Goal: Information Seeking & Learning: Find contact information

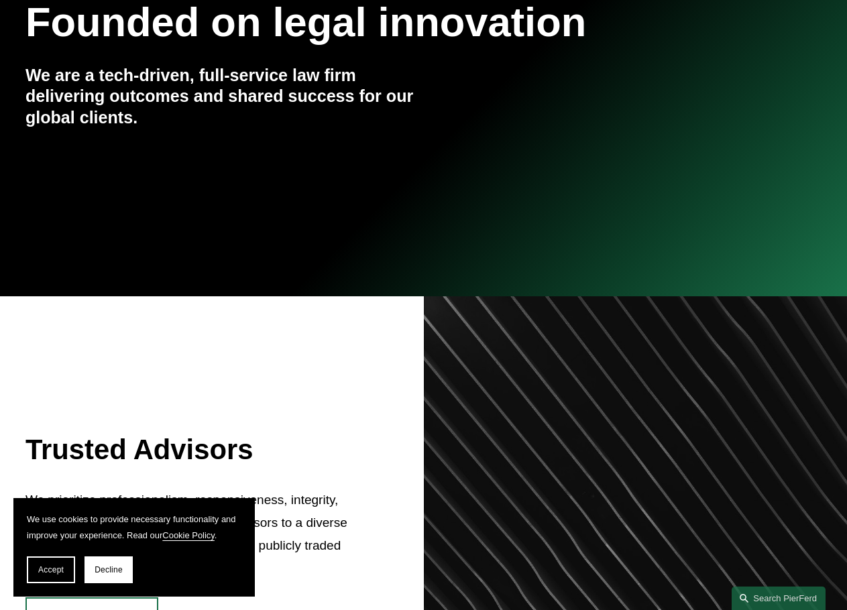
scroll to position [268, 0]
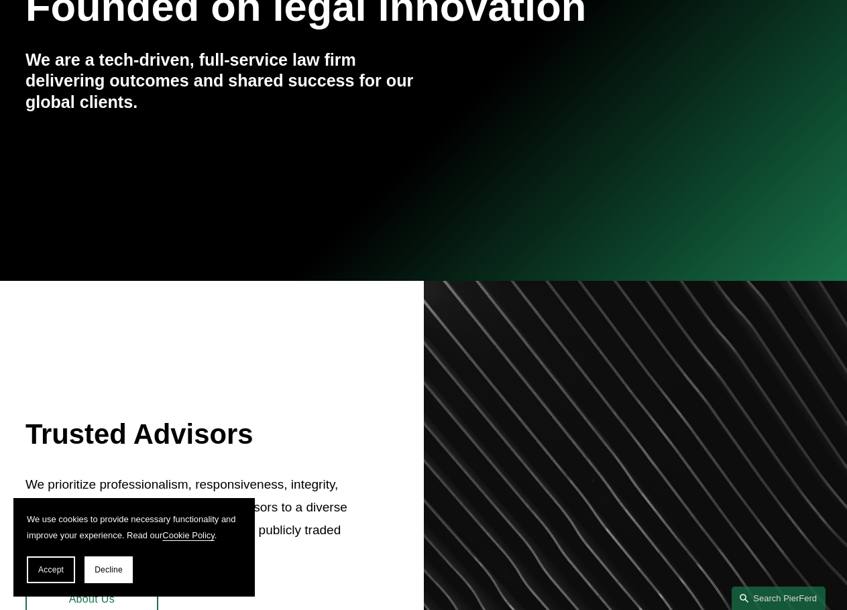
click at [39, 565] on span "Accept" at bounding box center [50, 569] width 25 height 9
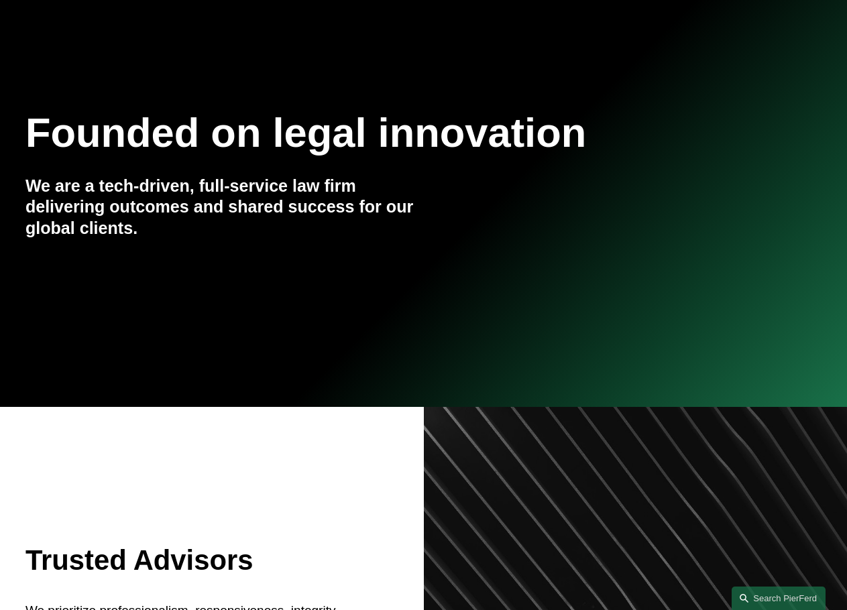
scroll to position [0, 0]
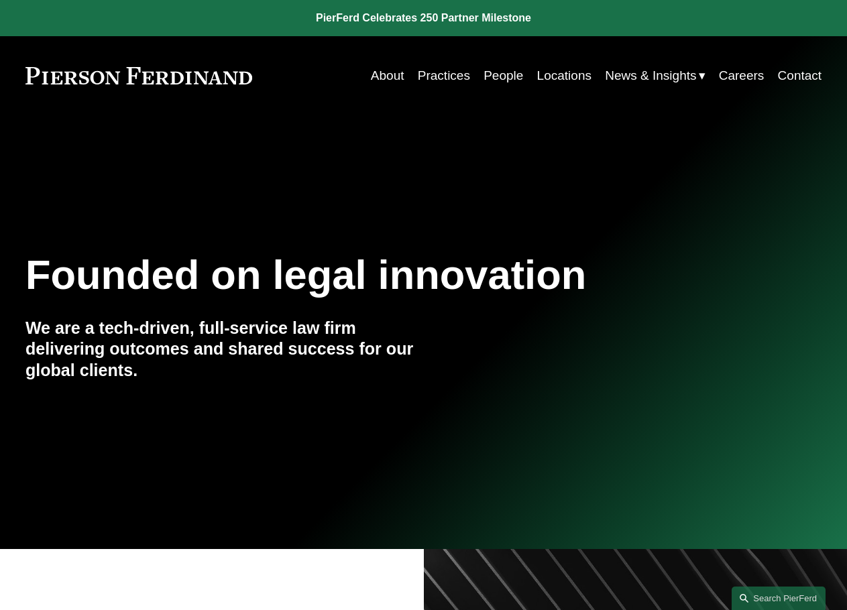
click at [500, 75] on link "People" at bounding box center [503, 75] width 40 height 25
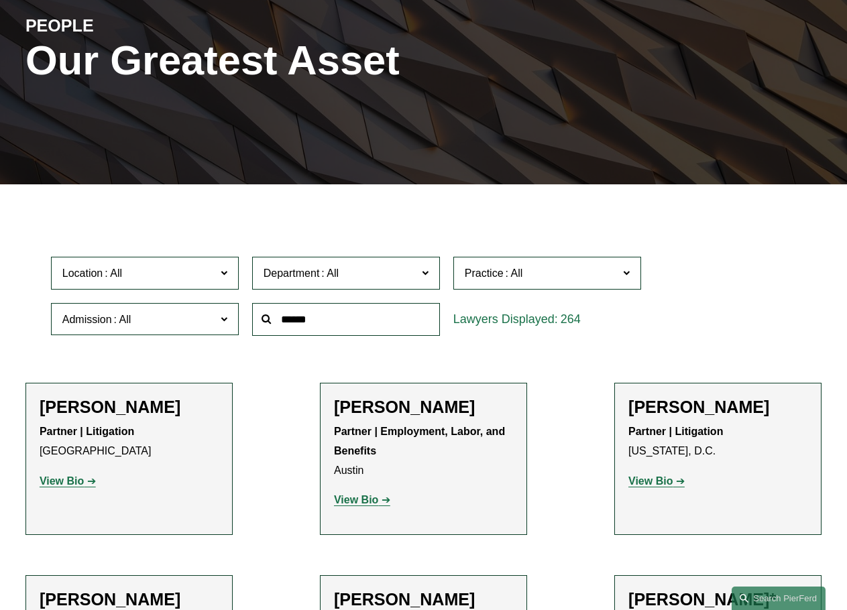
scroll to position [201, 0]
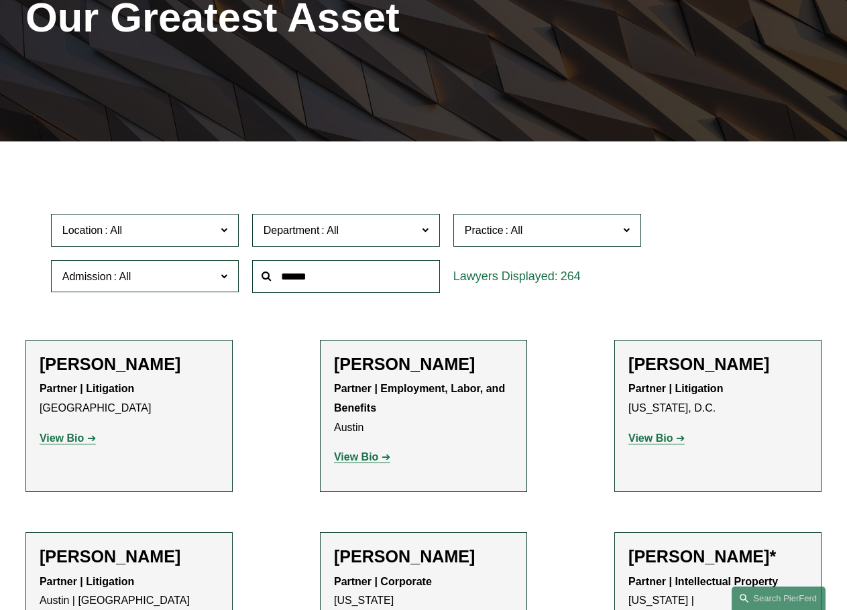
click at [340, 283] on input "text" at bounding box center [346, 276] width 188 height 33
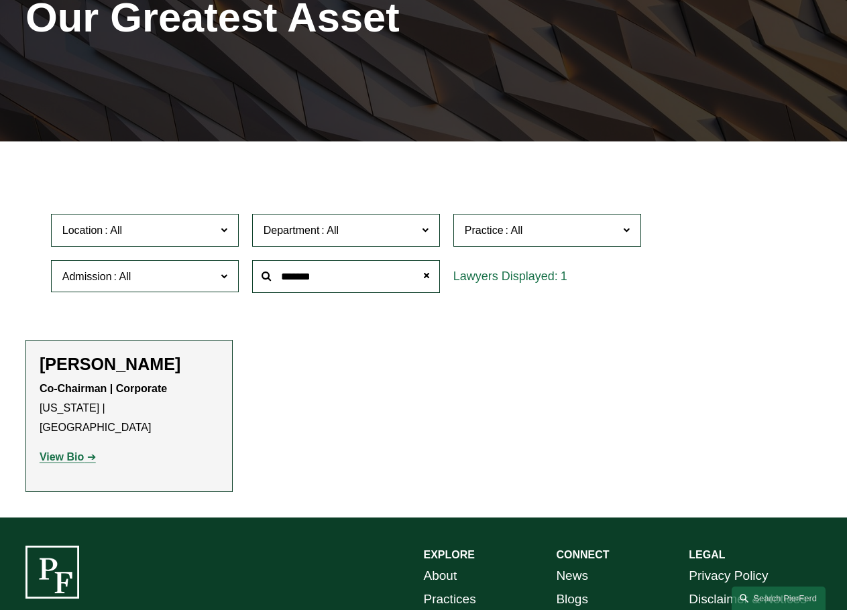
type input "*******"
click at [76, 451] on strong "View Bio" at bounding box center [62, 456] width 44 height 11
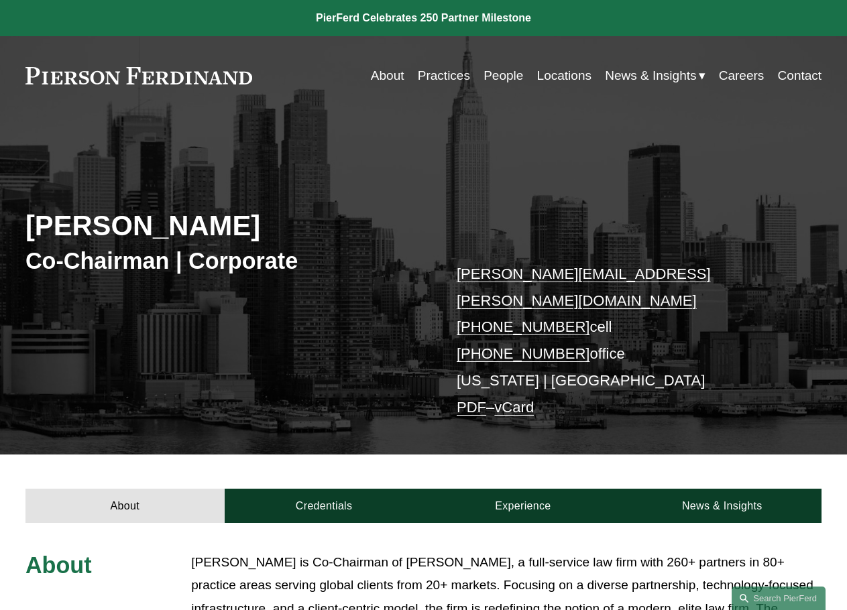
click at [499, 76] on link "People" at bounding box center [503, 75] width 40 height 25
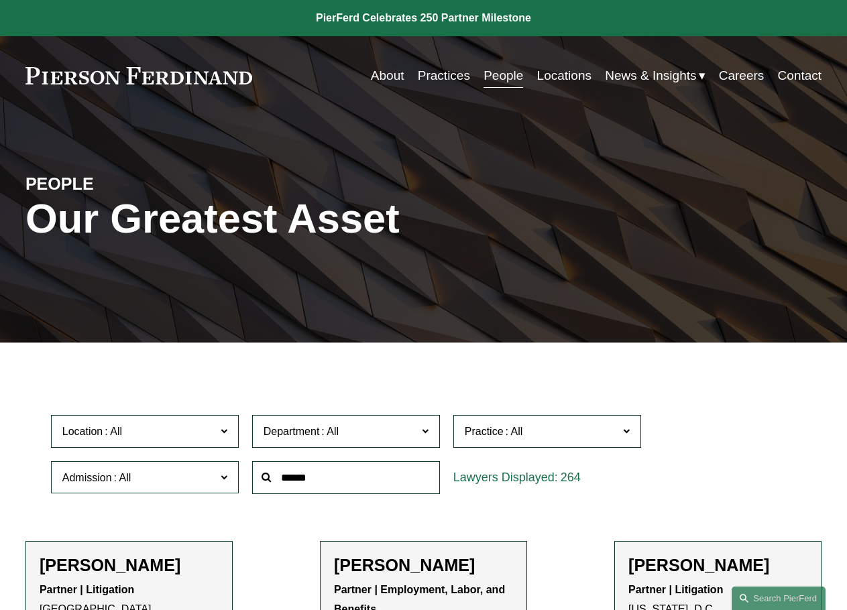
click at [362, 483] on input "text" at bounding box center [346, 477] width 188 height 33
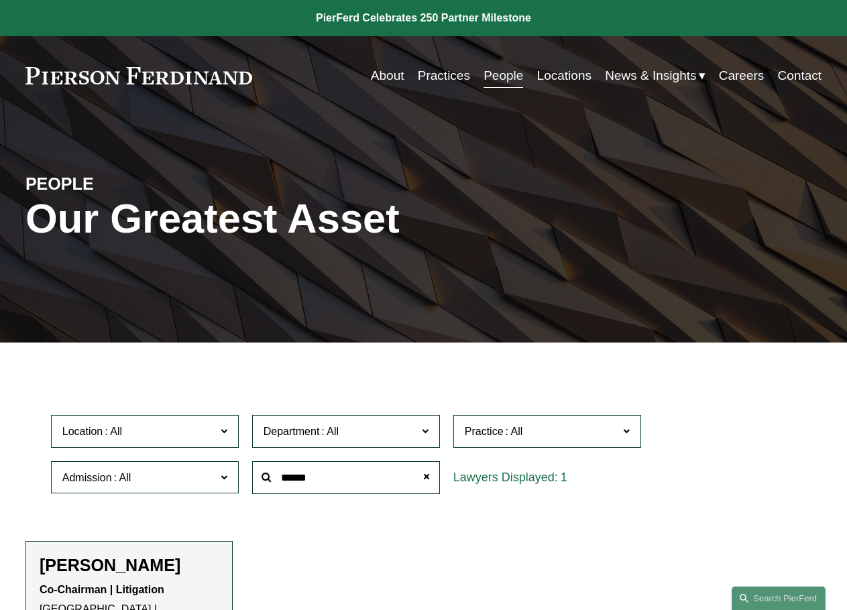
type input "******"
click at [131, 563] on h2 "[PERSON_NAME]" at bounding box center [129, 565] width 179 height 20
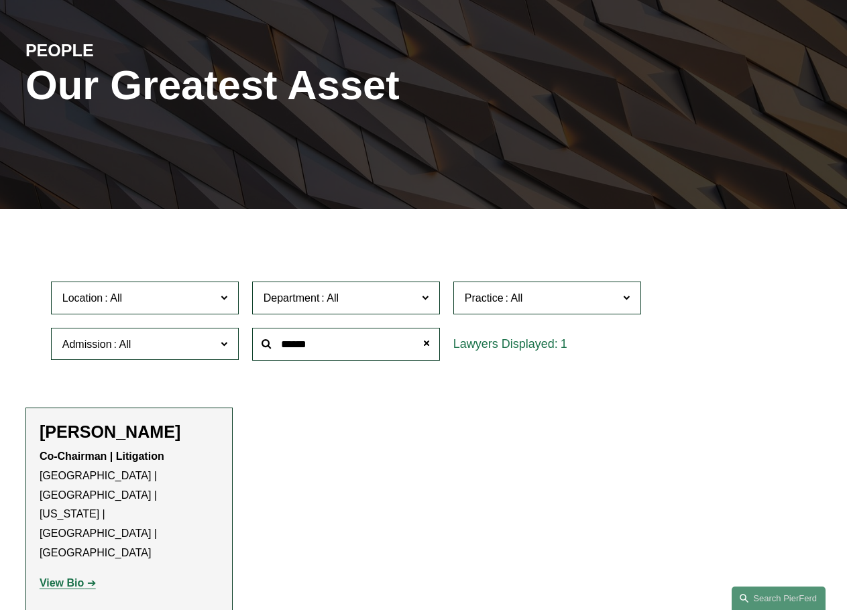
scroll to position [134, 0]
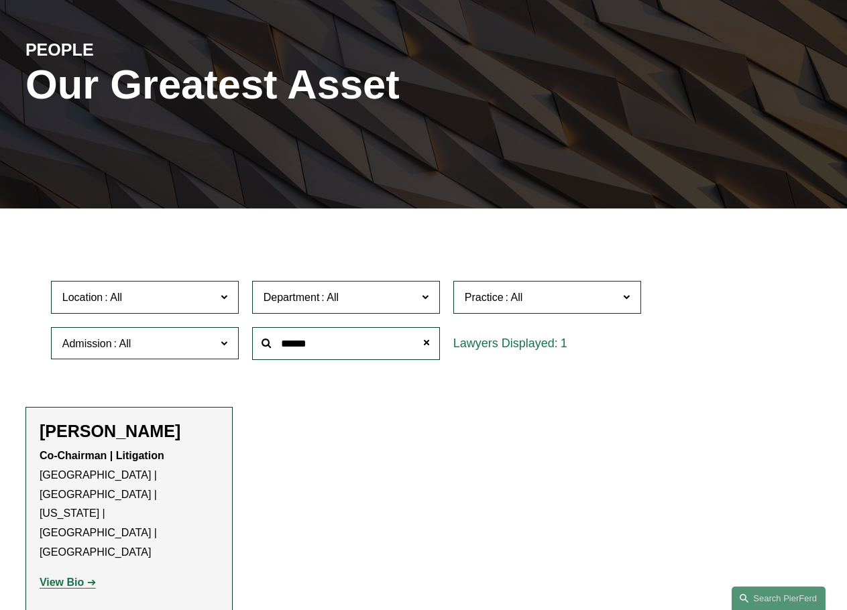
click at [88, 577] on link "View Bio" at bounding box center [68, 582] width 56 height 11
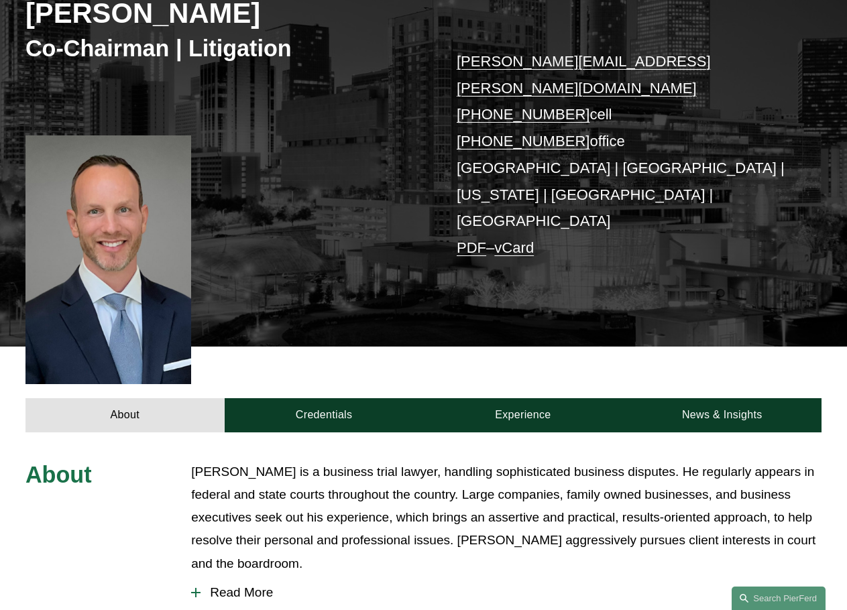
scroll to position [184, 0]
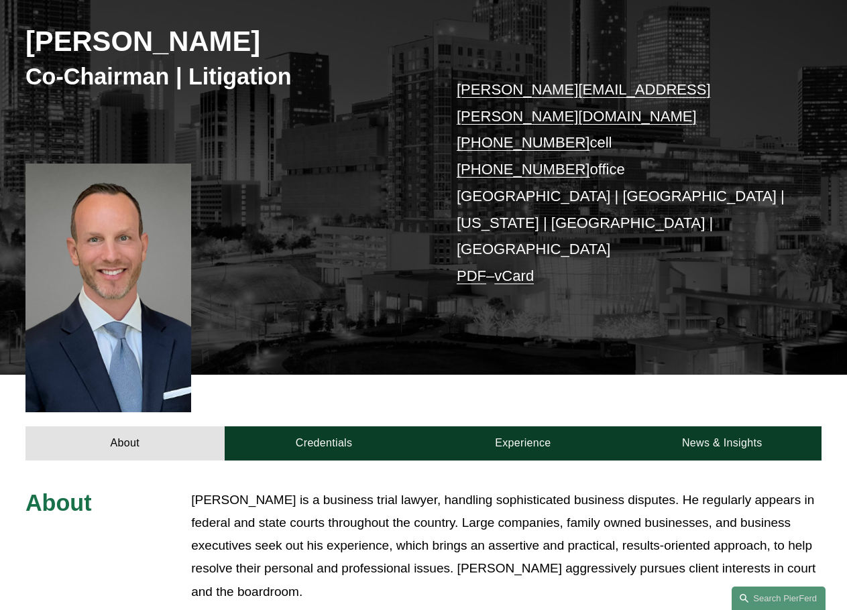
click at [324, 426] on link "Credentials" at bounding box center [324, 443] width 199 height 34
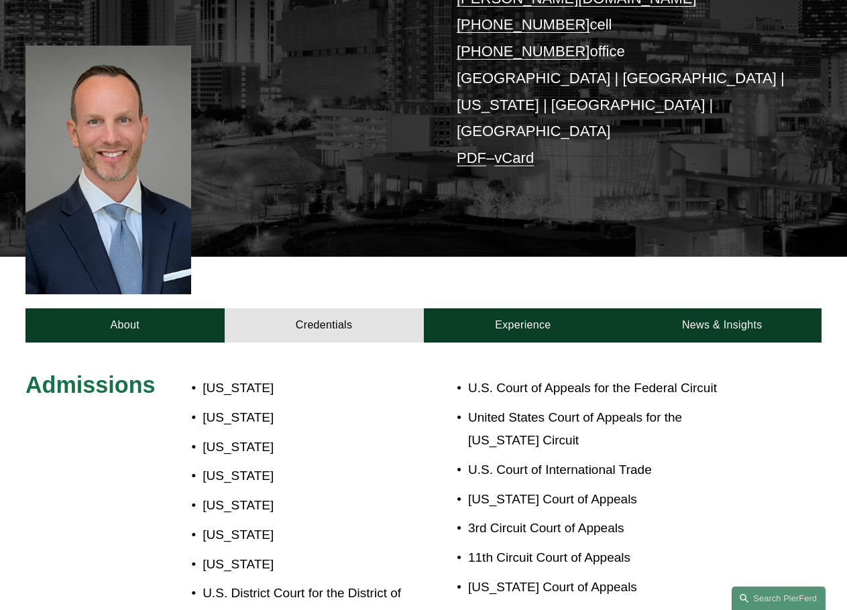
scroll to position [251, 0]
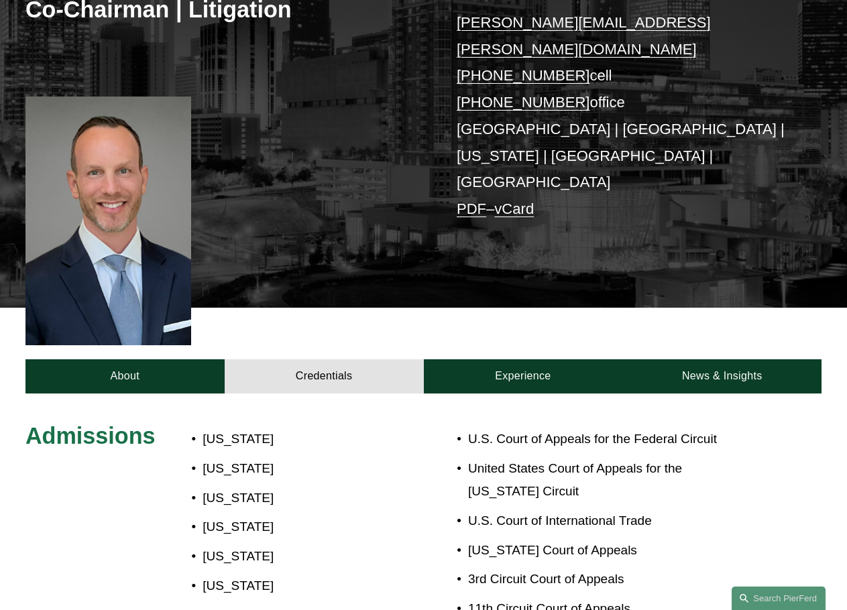
click at [495, 359] on link "Experience" at bounding box center [523, 376] width 199 height 34
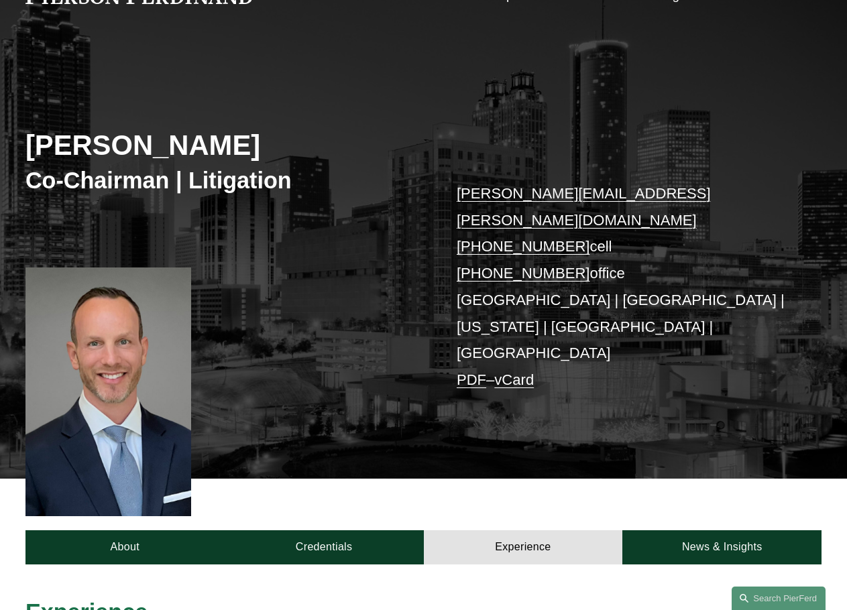
scroll to position [50, 0]
